Goal: Task Accomplishment & Management: Manage account settings

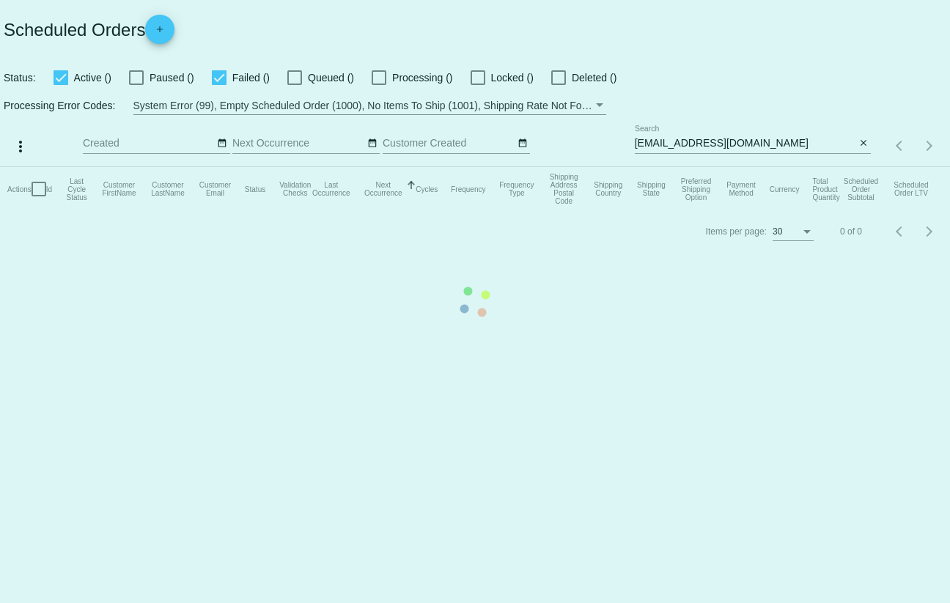
click at [783, 167] on mat-table "Actions Id Last Cycle Status Customer FirstName Customer LastName Customer Emai…" at bounding box center [475, 189] width 950 height 44
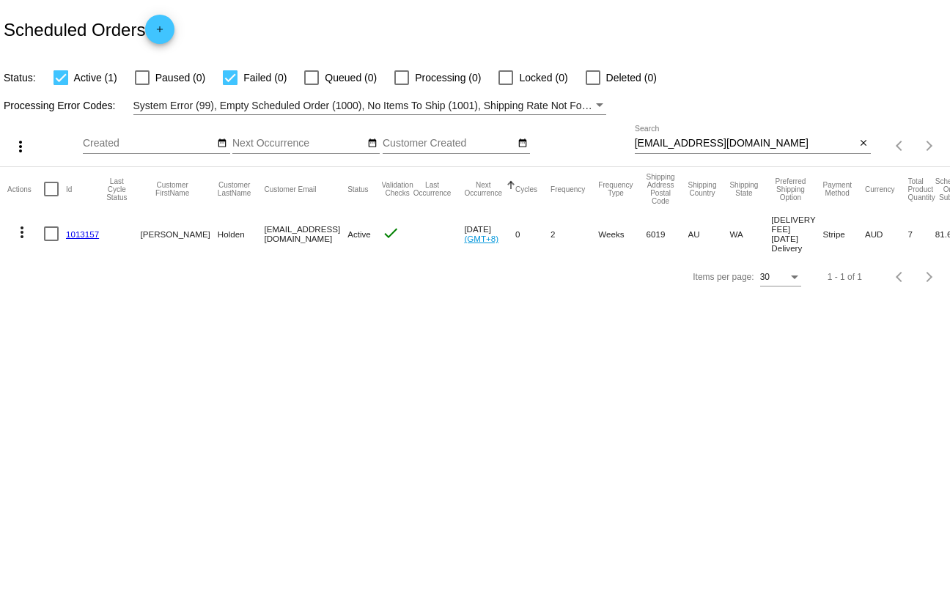
click at [28, 247] on mat-cell "more_vert" at bounding box center [25, 233] width 37 height 45
click at [21, 237] on mat-icon "more_vert" at bounding box center [22, 233] width 18 height 18
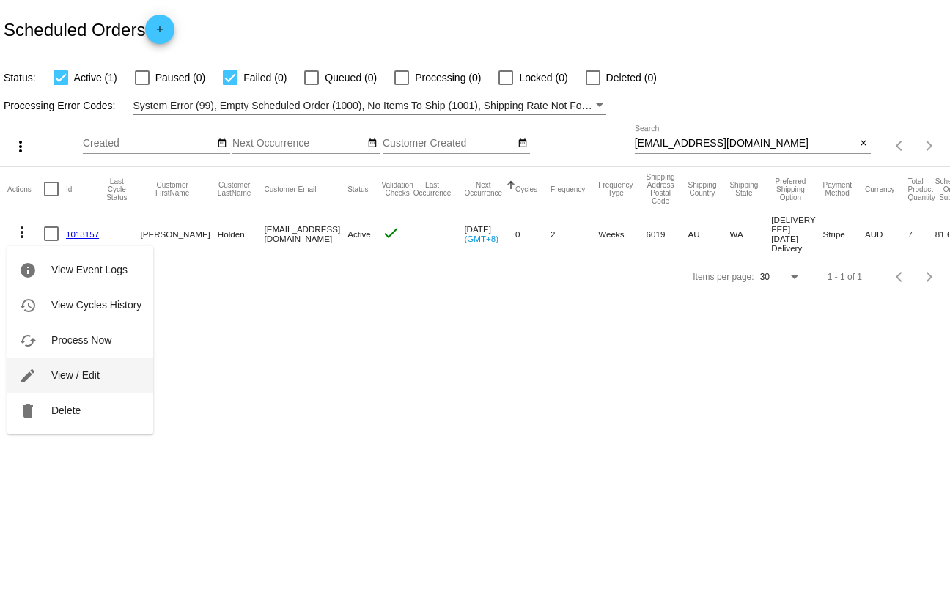
click at [58, 367] on button "edit View / Edit" at bounding box center [80, 375] width 146 height 35
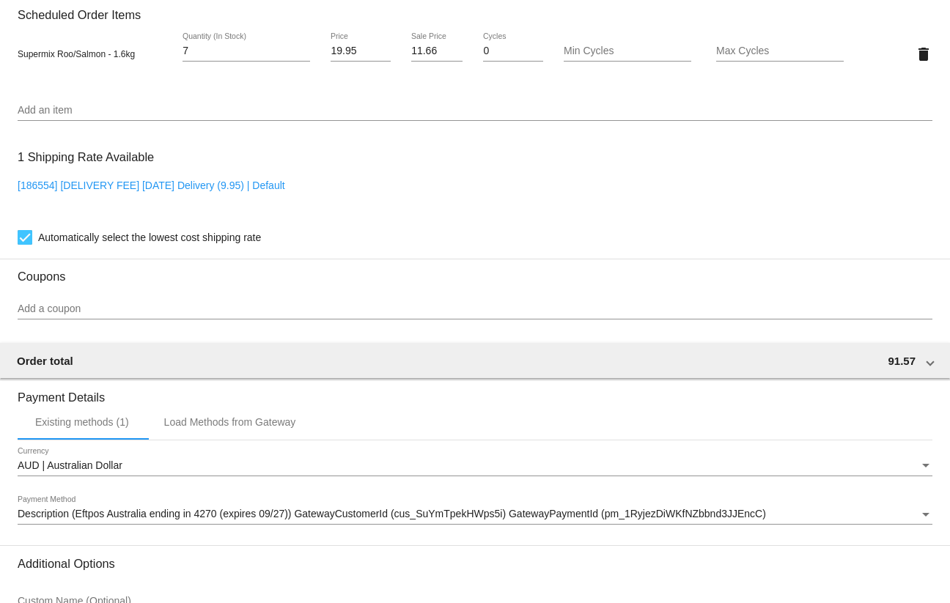
scroll to position [1053, 0]
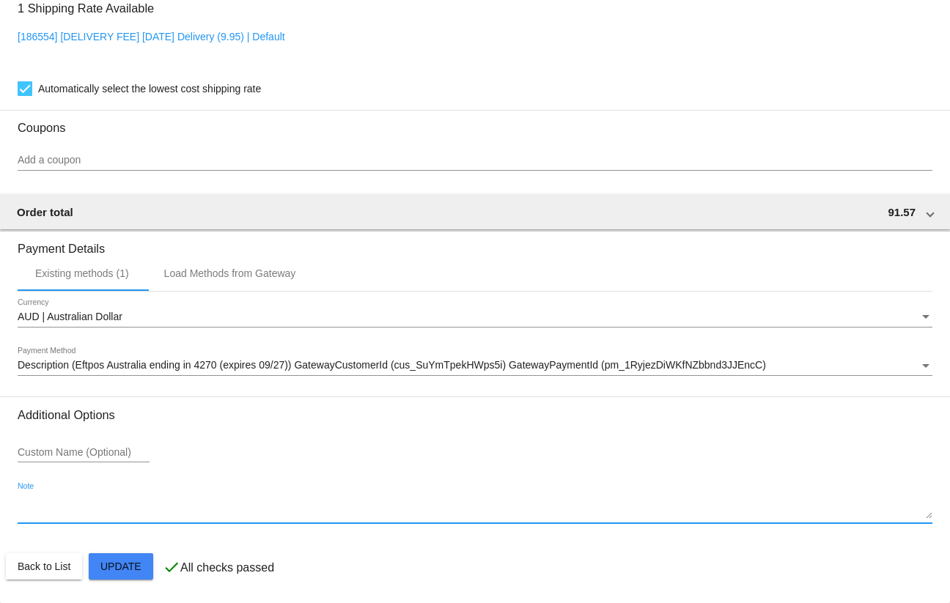
click at [184, 514] on textarea "Note" at bounding box center [475, 506] width 915 height 23
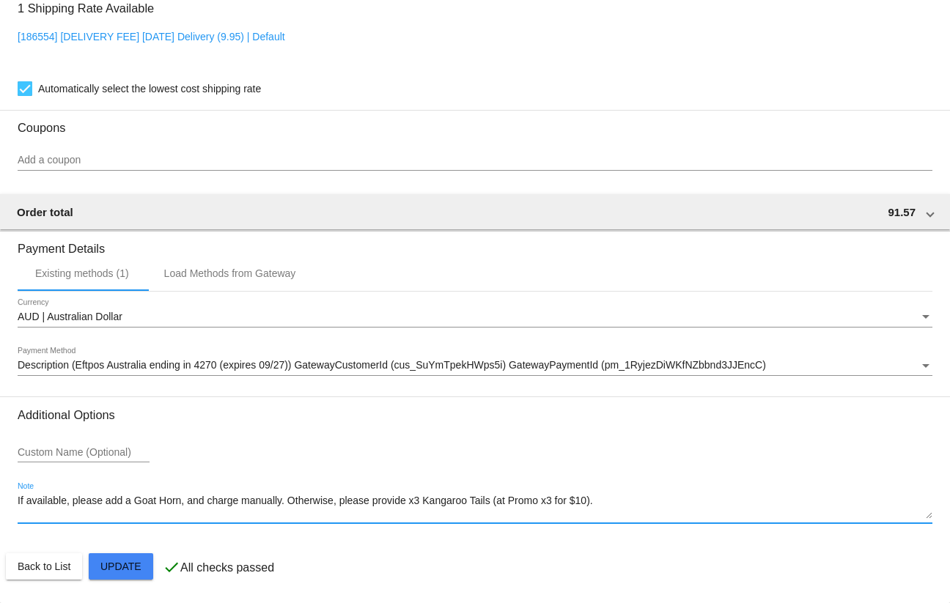
click at [182, 506] on textarea "If available, please add a Goat Horn, and charge manually. Otherwise, please pr…" at bounding box center [475, 506] width 915 height 23
paste textarea "13.5"
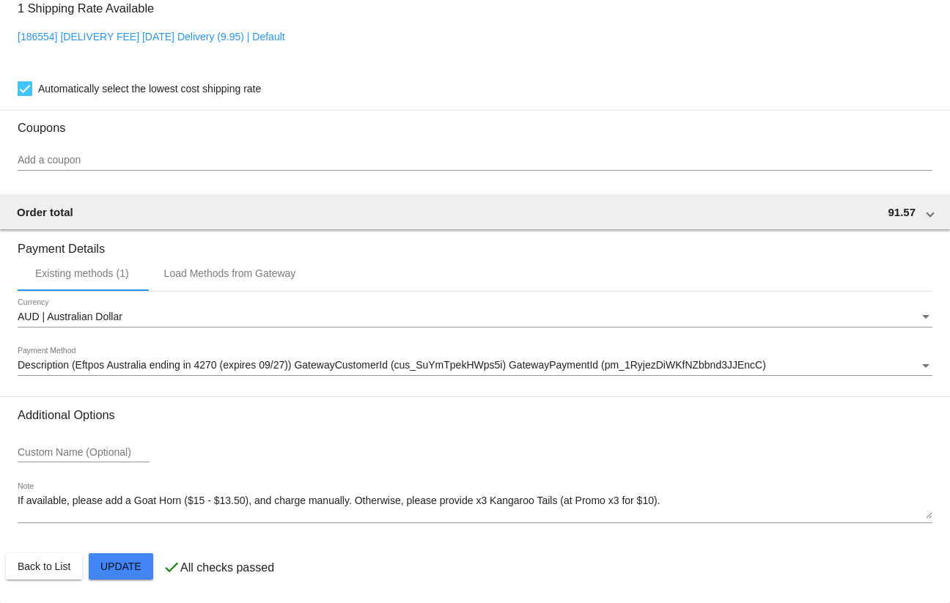
click at [209, 506] on textarea "If available, please add a Goat Horn ($15 - $13.50), and charge manually. Other…" at bounding box center [475, 506] width 915 height 23
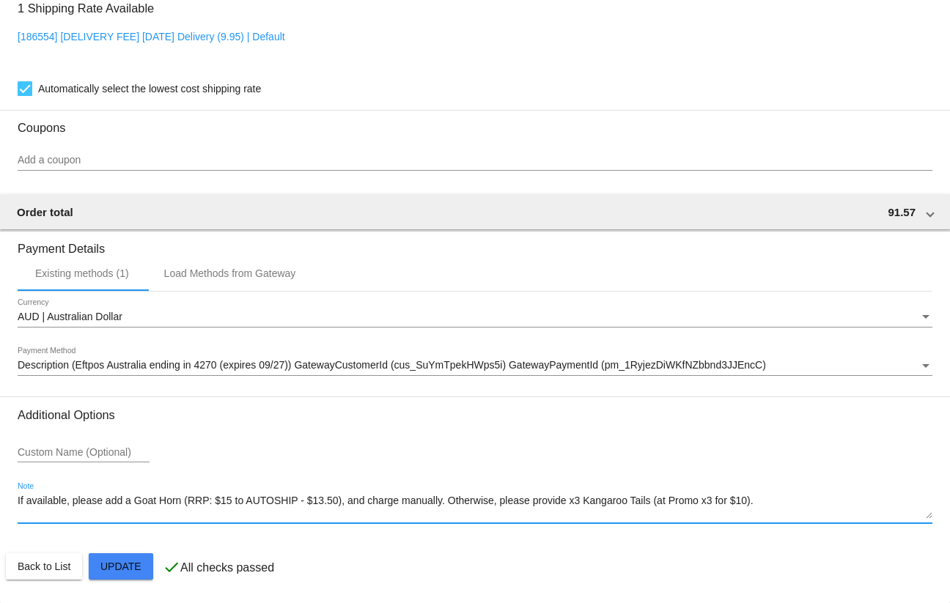
click at [742, 501] on textarea "If available, please add a Goat Horn (RRP: $15 to AUTOSHIP - $13.50), and charg…" at bounding box center [475, 506] width 915 height 23
click at [853, 502] on textarea "If available, please add a Goat Horn (RRP: $15 to AUTOSHIP - $13.50), and charg…" at bounding box center [475, 506] width 915 height 23
type textarea "If available, please add a Goat Horn (RRP: $15 to AUTOSHIP - $13.50), and charg…"
